Goal: Information Seeking & Learning: Learn about a topic

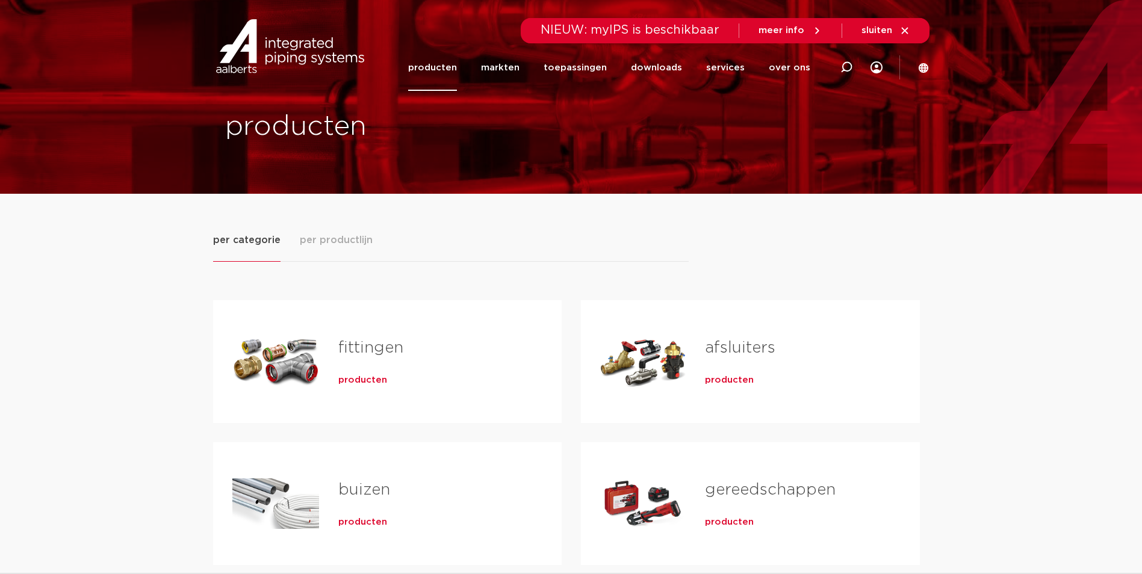
click at [381, 345] on link "fittingen" at bounding box center [370, 348] width 65 height 16
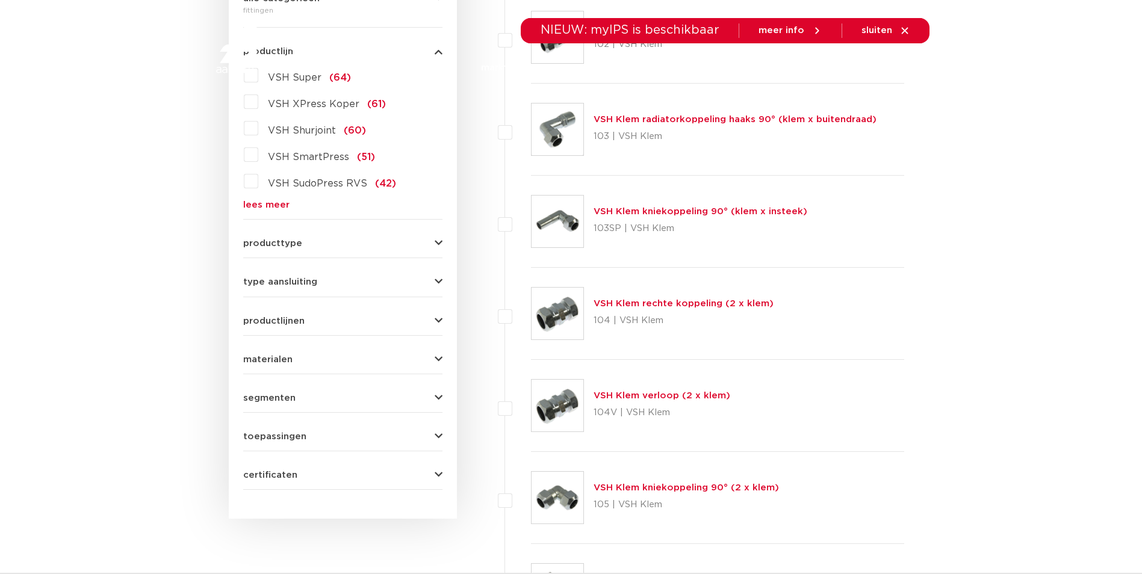
click at [290, 184] on span "VSH SudoPress RVS" at bounding box center [317, 184] width 99 height 10
click at [0, 0] on input "VSH SudoPress RVS (42)" at bounding box center [0, 0] width 0 height 0
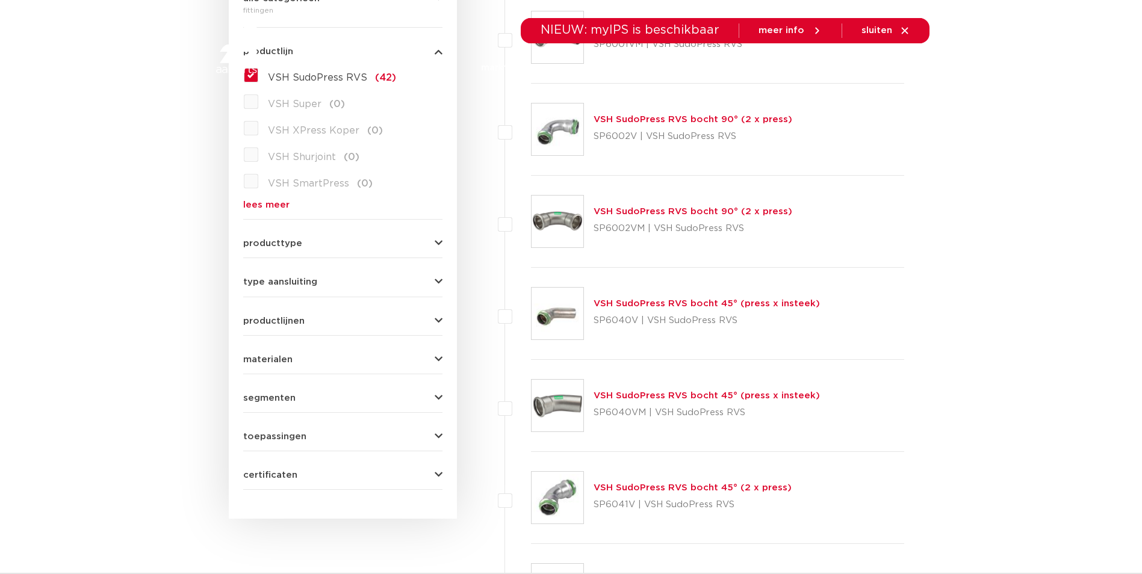
scroll to position [361, 0]
click at [321, 243] on button "producttype" at bounding box center [342, 243] width 199 height 9
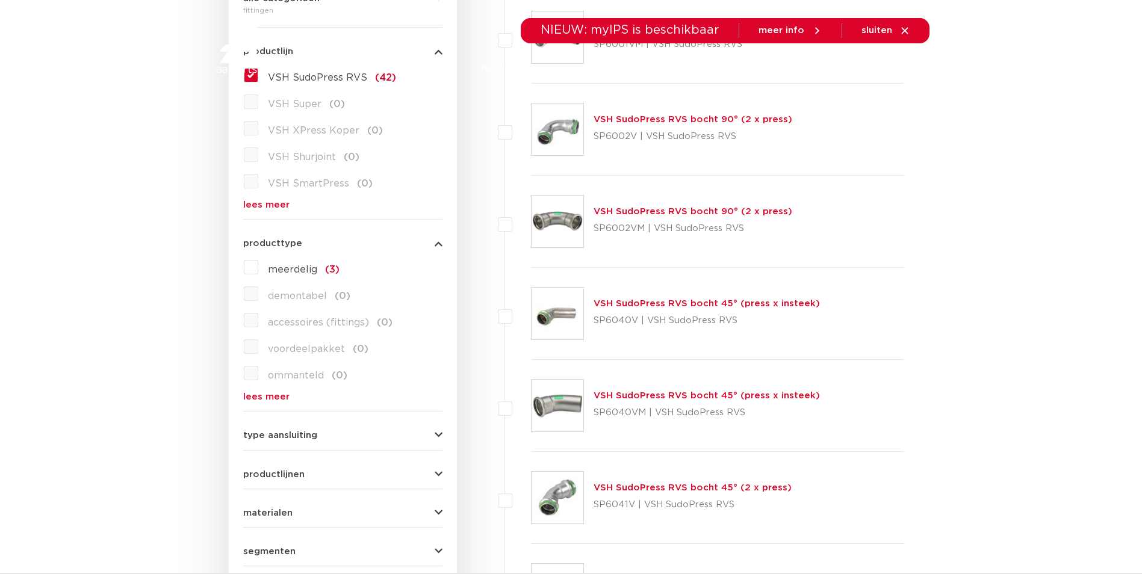
click at [335, 426] on div "type aansluiting press (36) buiseind (12) Rp - binnendraad cilindrisch (BSPT) (…" at bounding box center [342, 430] width 199 height 19
click at [341, 470] on button "productlijnen" at bounding box center [342, 474] width 199 height 9
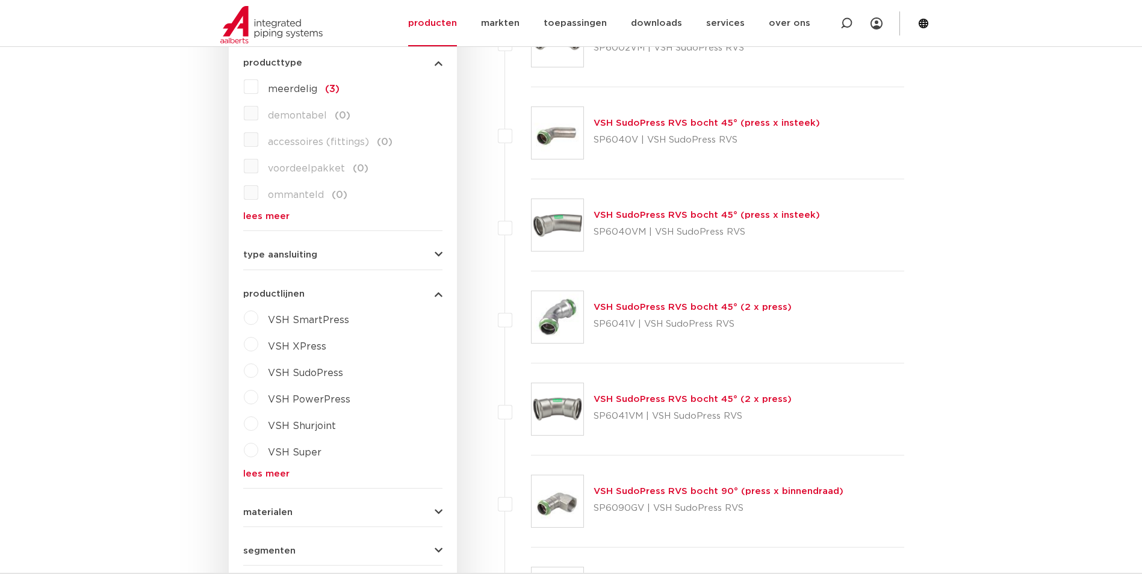
scroll to position [602, 0]
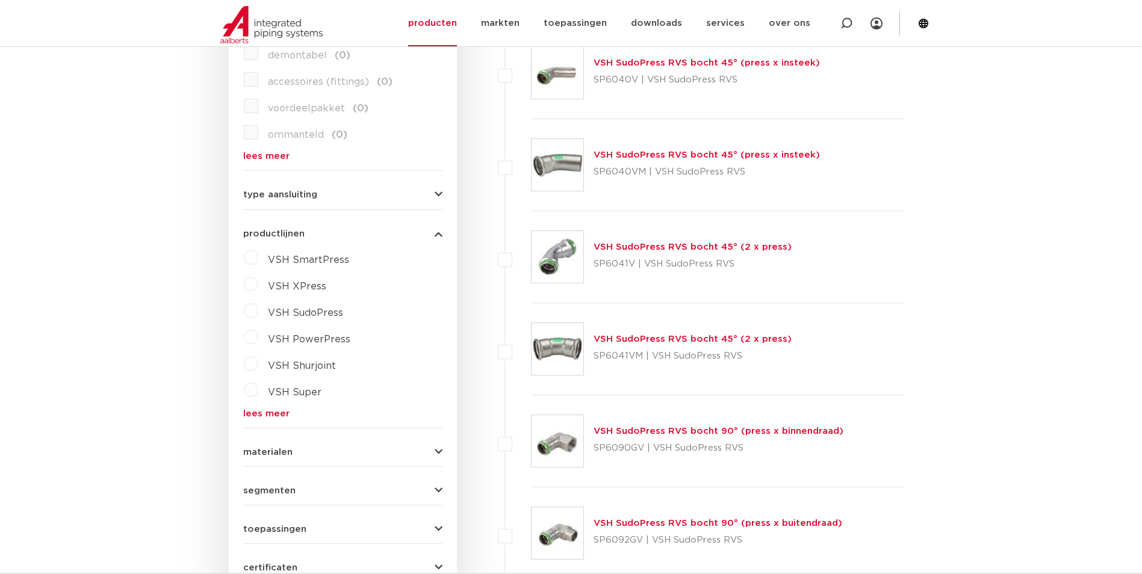
click at [258, 284] on label "VSH XPress" at bounding box center [292, 284] width 68 height 19
click at [332, 307] on select "maak een keuze VSH XPress RVS 304 fittingen VSH XPress Staalverzinkt fittingen …" at bounding box center [354, 314] width 172 height 27
select select "44910"
click at [268, 301] on select "maak een keuze VSH XPress RVS 304 fittingen VSH XPress Staalverzinkt fittingen …" at bounding box center [354, 314] width 172 height 27
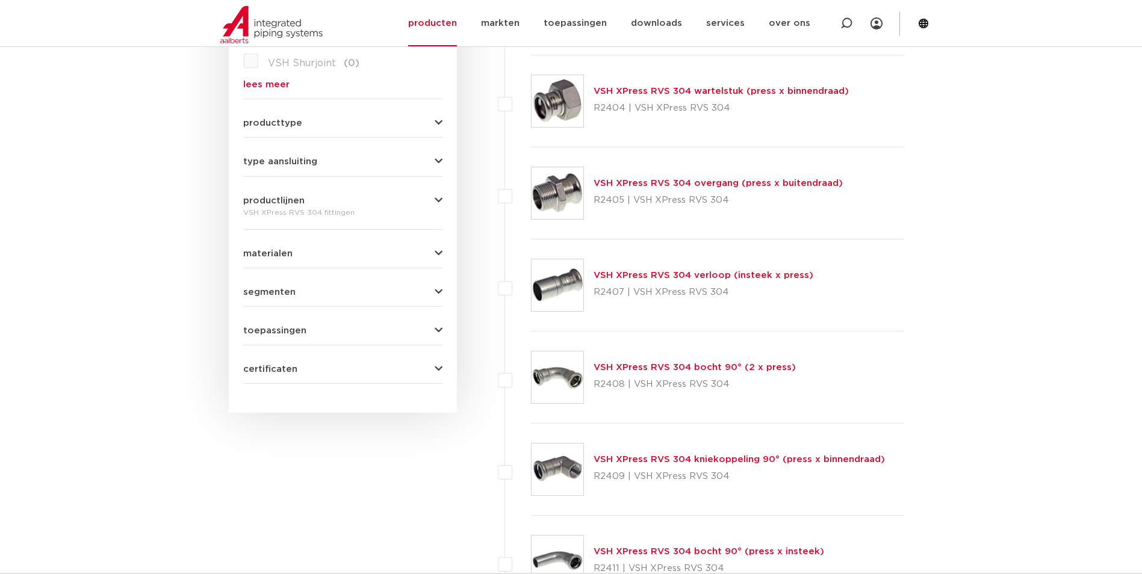
scroll to position [301, 0]
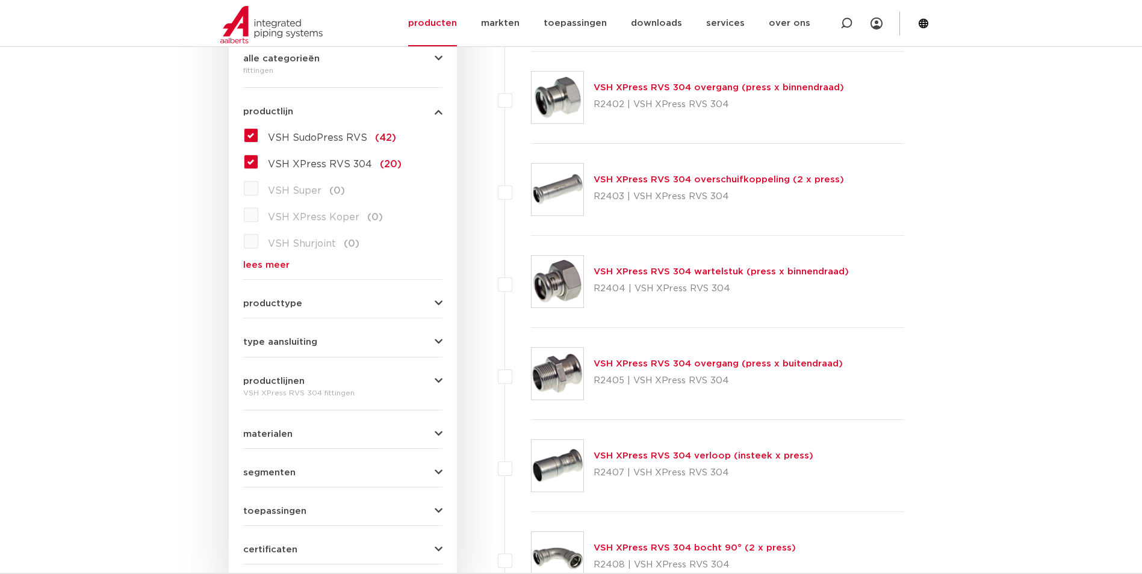
click at [258, 138] on label "VSH SudoPress RVS (42)" at bounding box center [327, 135] width 138 height 19
click at [0, 0] on input "VSH SudoPress RVS (42)" at bounding box center [0, 0] width 0 height 0
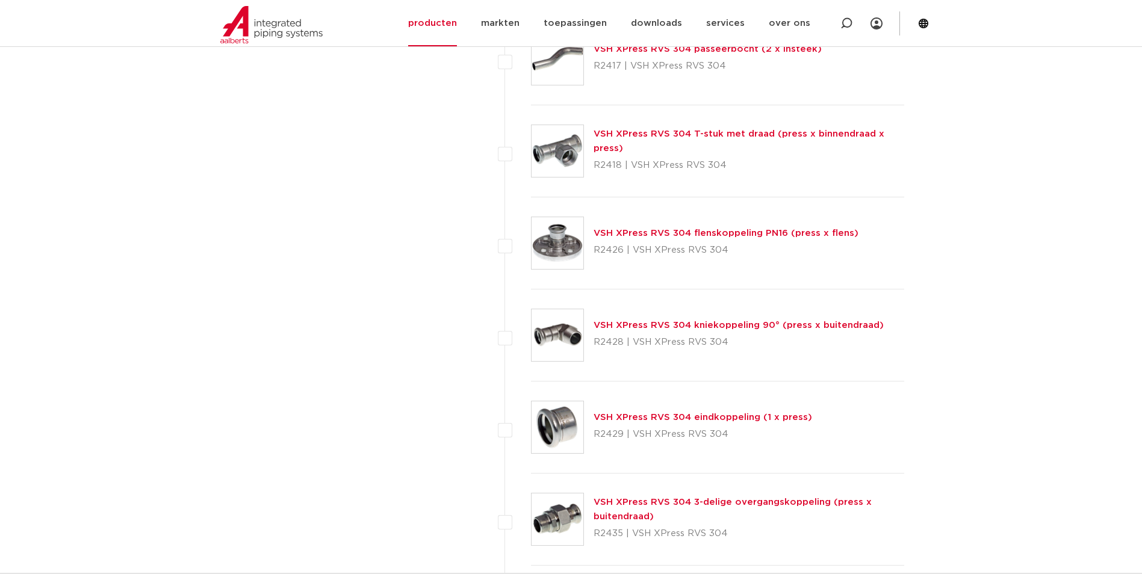
scroll to position [1565, 0]
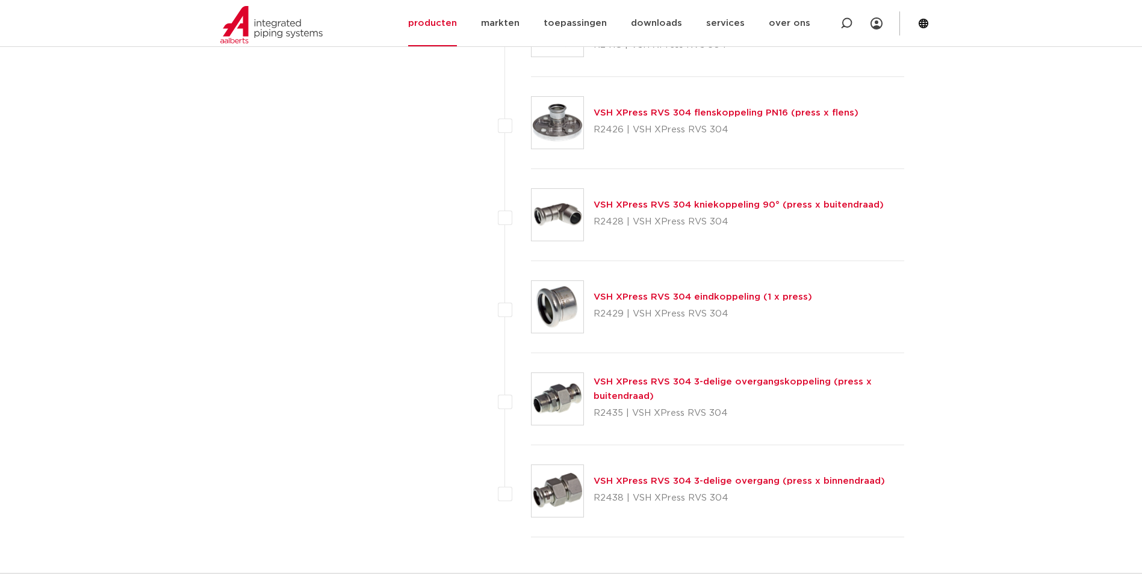
click at [688, 105] on div "VSH XPress RVS 304 flenskoppeling PN16 (press x flens) R2426 | VSH XPress RVS 3…" at bounding box center [718, 123] width 374 height 92
click at [683, 112] on link "VSH XPress RVS 304 flenskoppeling PN16 (press x flens)" at bounding box center [726, 112] width 265 height 9
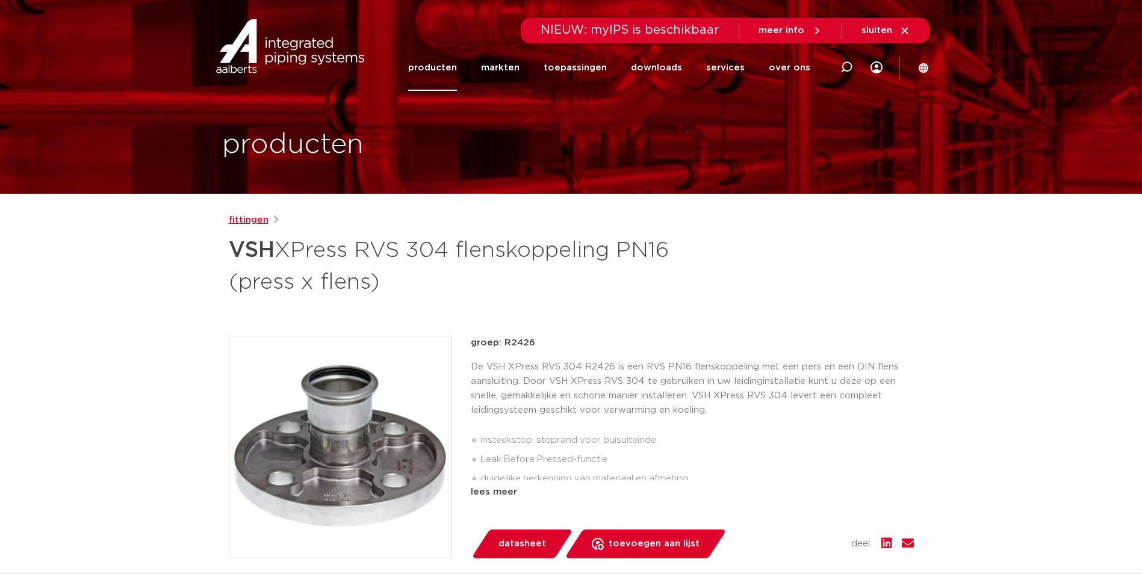
click at [244, 217] on link "fittingen" at bounding box center [249, 220] width 40 height 14
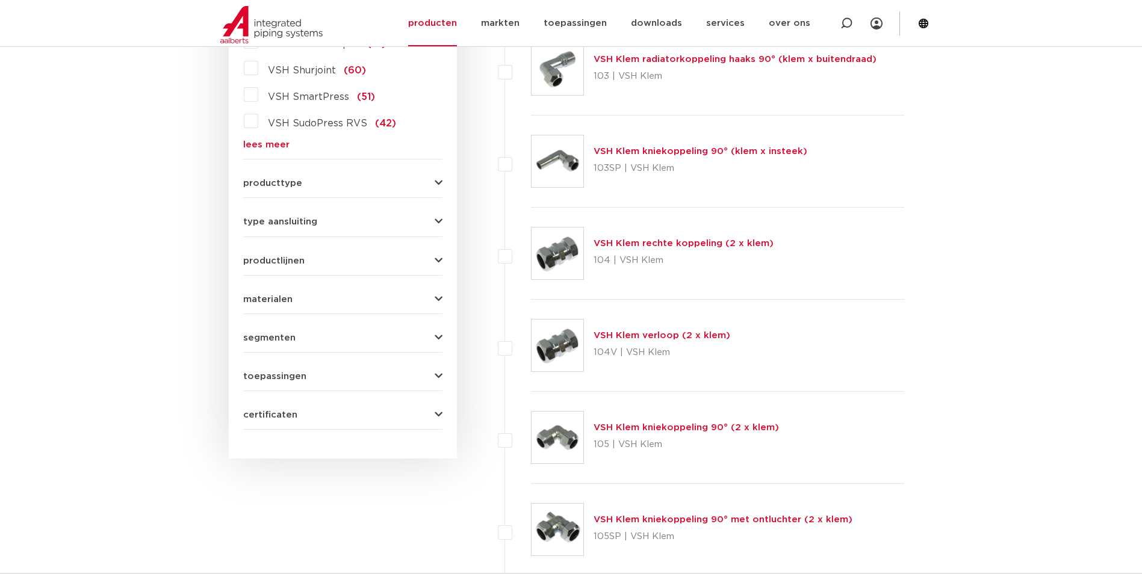
scroll to position [301, 0]
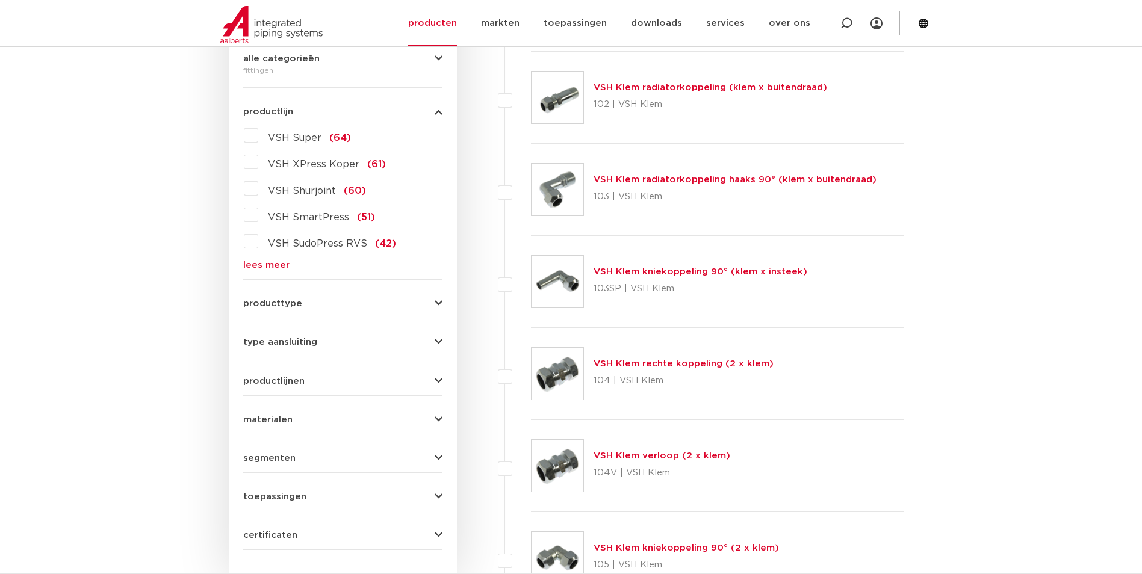
click at [258, 163] on label "VSH XPress Koper (61)" at bounding box center [322, 161] width 128 height 19
click at [0, 0] on input "VSH XPress Koper (61)" at bounding box center [0, 0] width 0 height 0
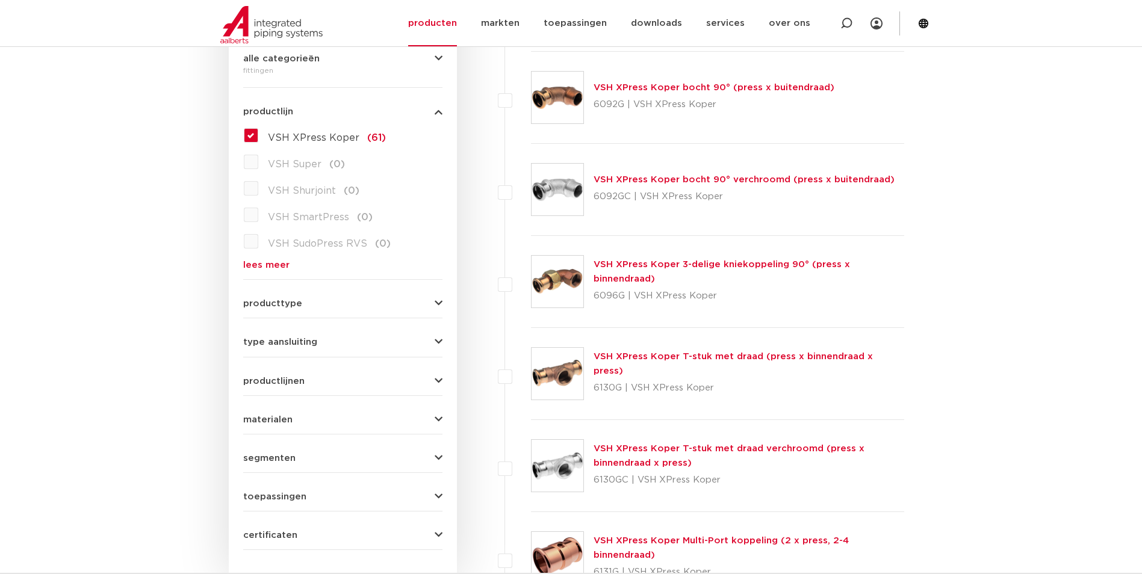
click at [279, 266] on link "lees meer" at bounding box center [342, 265] width 199 height 9
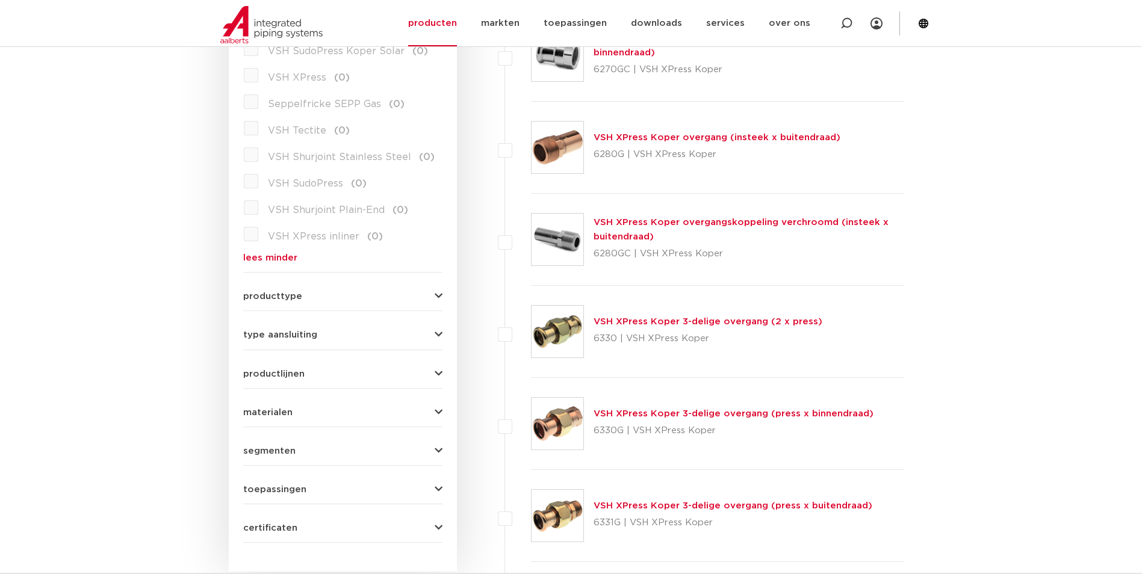
scroll to position [1325, 0]
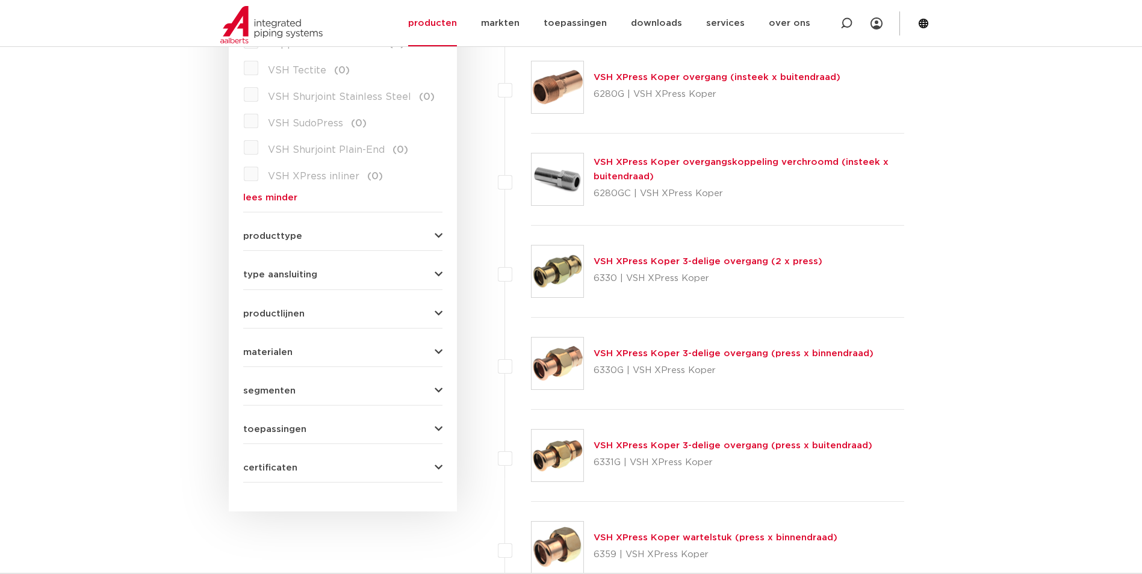
click at [380, 300] on div "productlijnen VSH SmartPress maak een keuze VSH SmartPress afsluiters VSH Smart…" at bounding box center [342, 309] width 199 height 19
click at [294, 309] on span "productlijnen" at bounding box center [273, 313] width 61 height 9
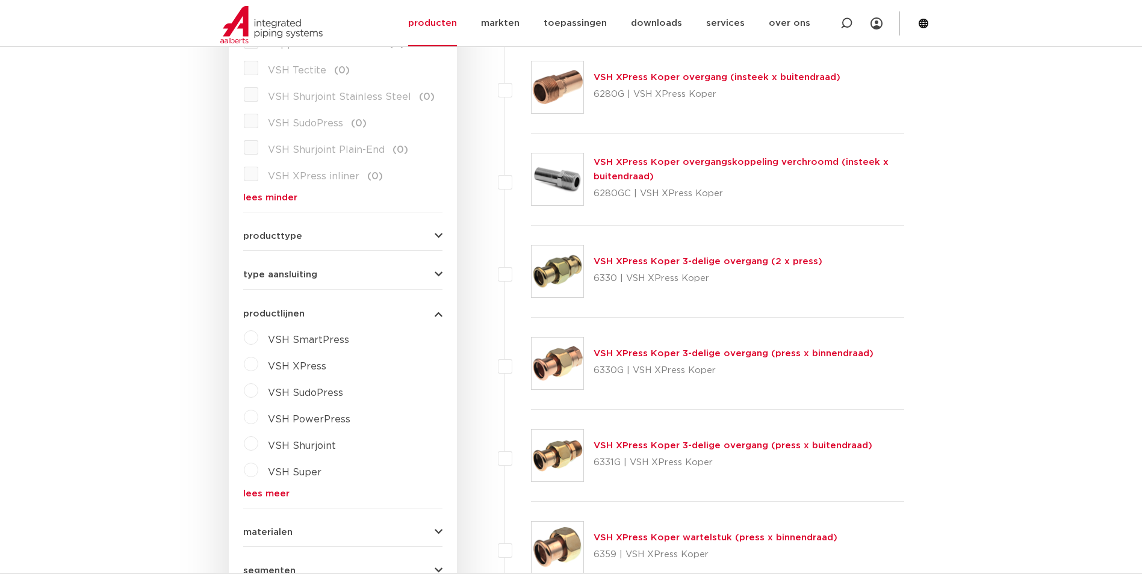
click at [299, 362] on span "VSH XPress" at bounding box center [297, 367] width 58 height 10
click at [328, 381] on select "maak een keuze VSH XPress RVS 304 fittingen VSH XPress Staalverzinkt fittingen …" at bounding box center [354, 394] width 172 height 27
select select "44910"
click at [268, 381] on select "maak een keuze VSH XPress RVS 304 fittingen VSH XPress Staalverzinkt fittingen …" at bounding box center [354, 394] width 172 height 27
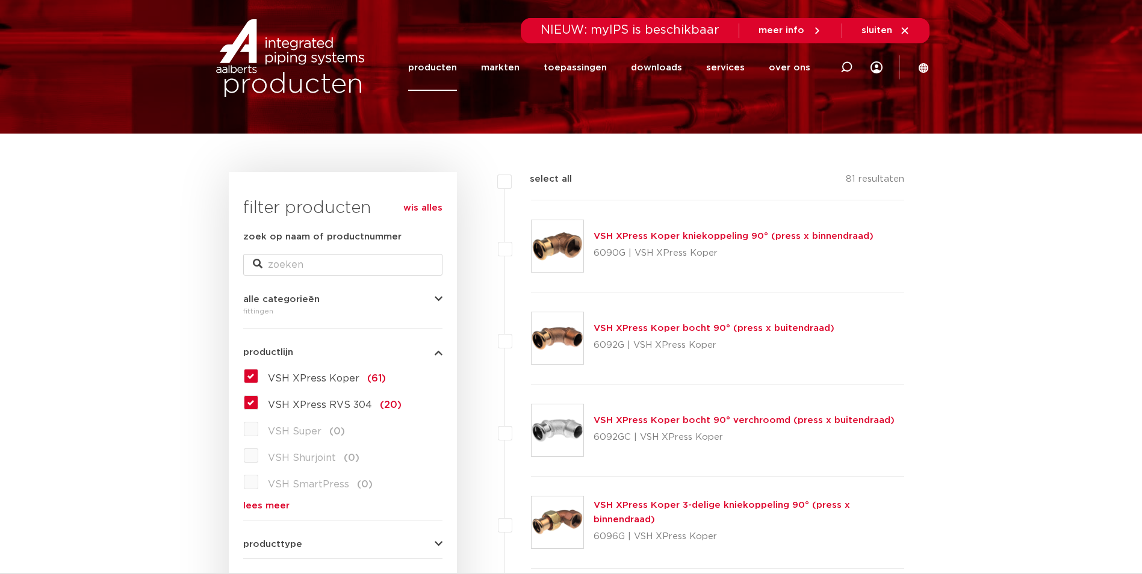
scroll to position [241, 0]
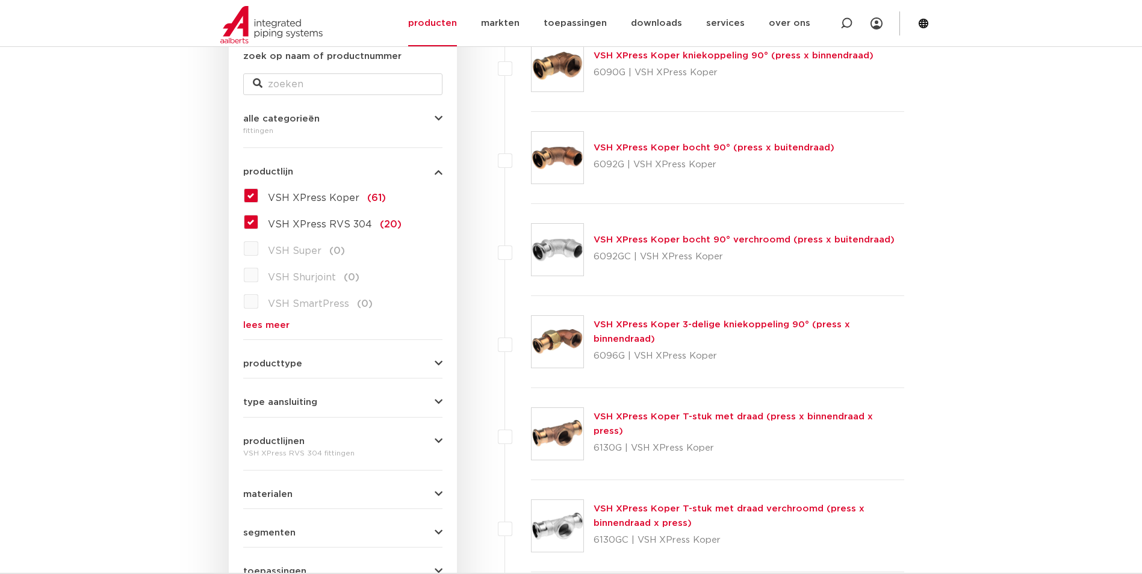
click at [258, 194] on label "VSH XPress Koper (61)" at bounding box center [322, 195] width 128 height 19
click at [0, 0] on input "VSH XPress Koper (61)" at bounding box center [0, 0] width 0 height 0
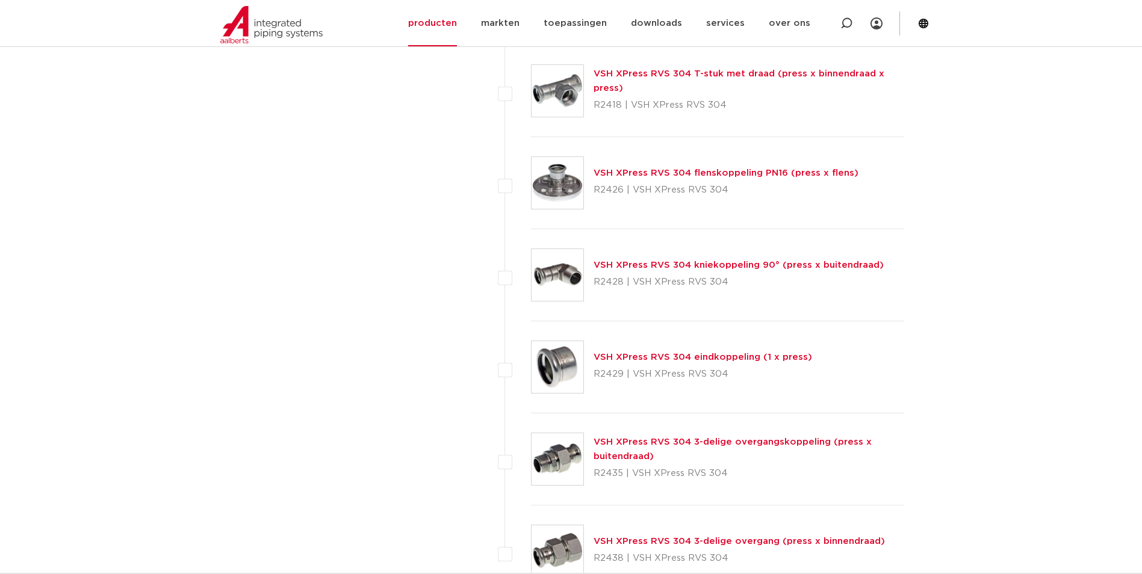
scroll to position [1445, 0]
